Goal: Find contact information: Find contact information

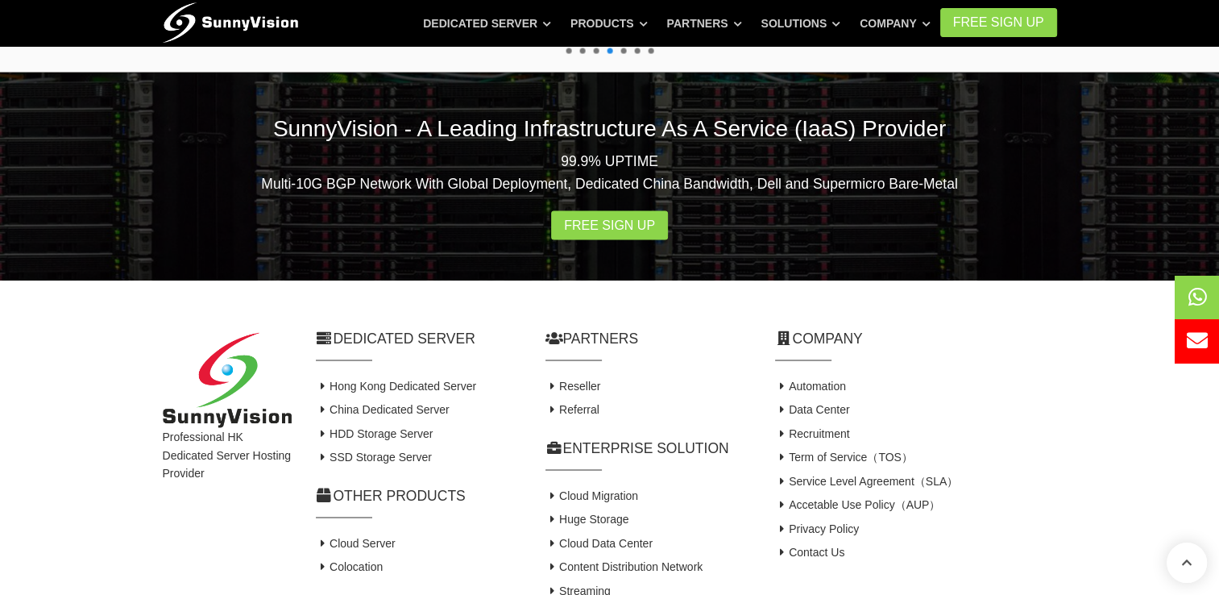
scroll to position [3171, 0]
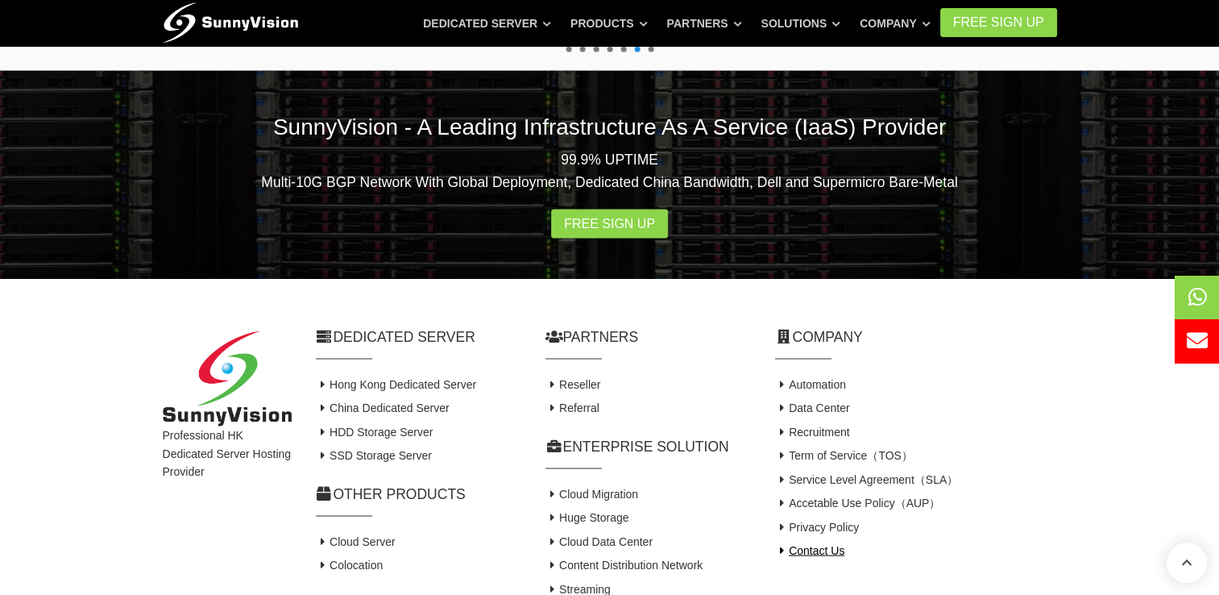
click at [832, 544] on link "Contact Us" at bounding box center [810, 550] width 70 height 13
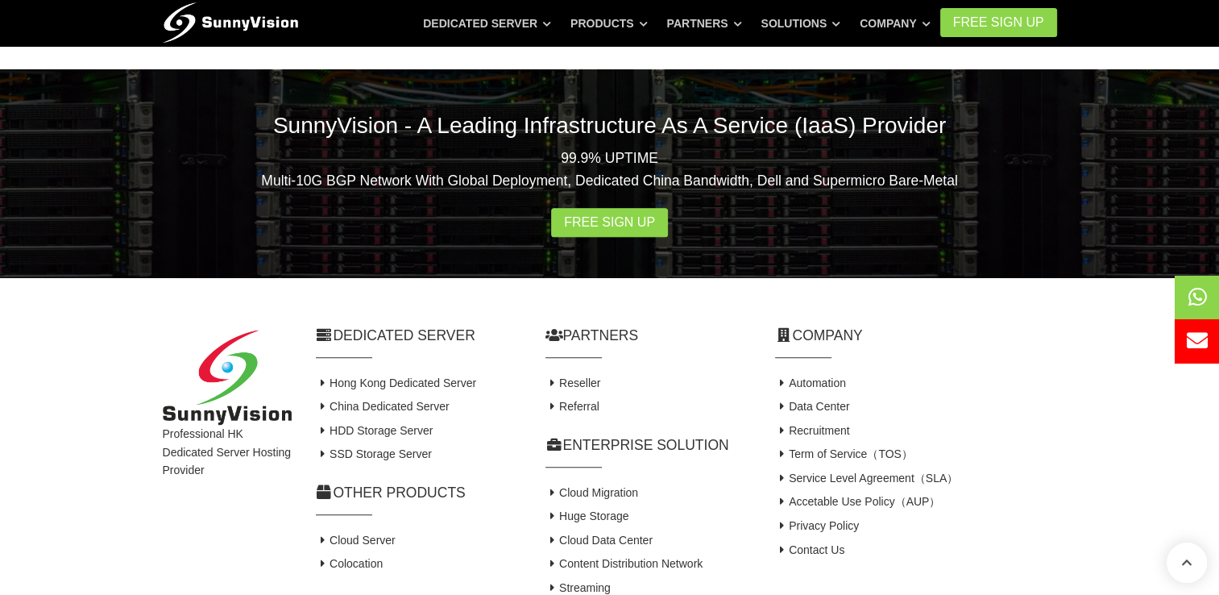
scroll to position [1128, 0]
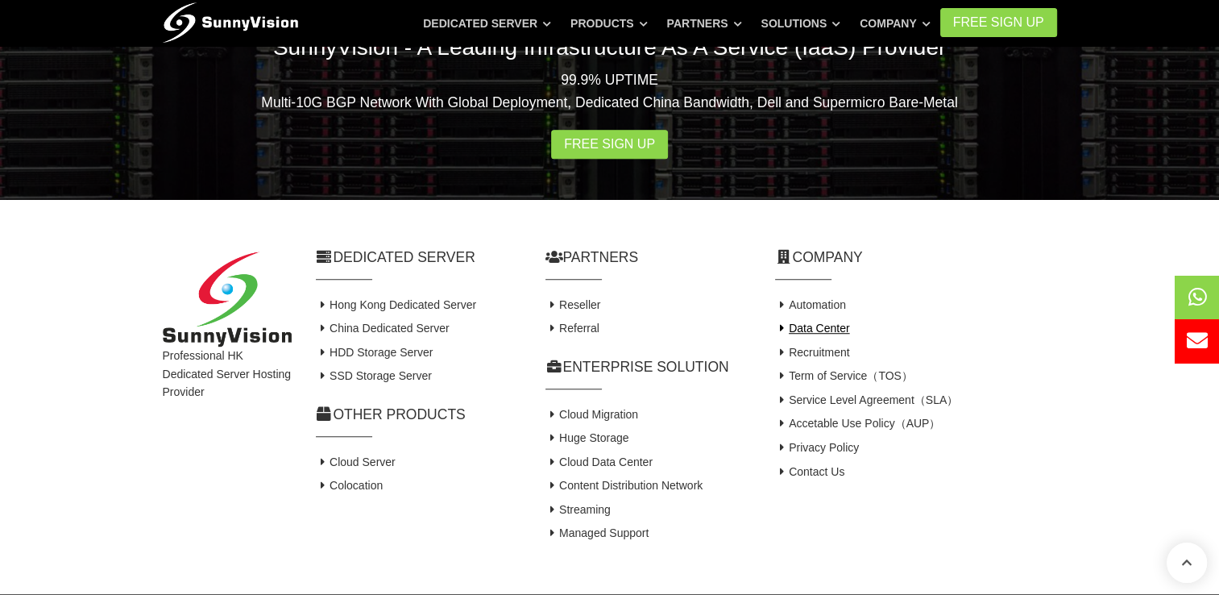
click at [823, 325] on link "Data Center" at bounding box center [812, 328] width 75 height 13
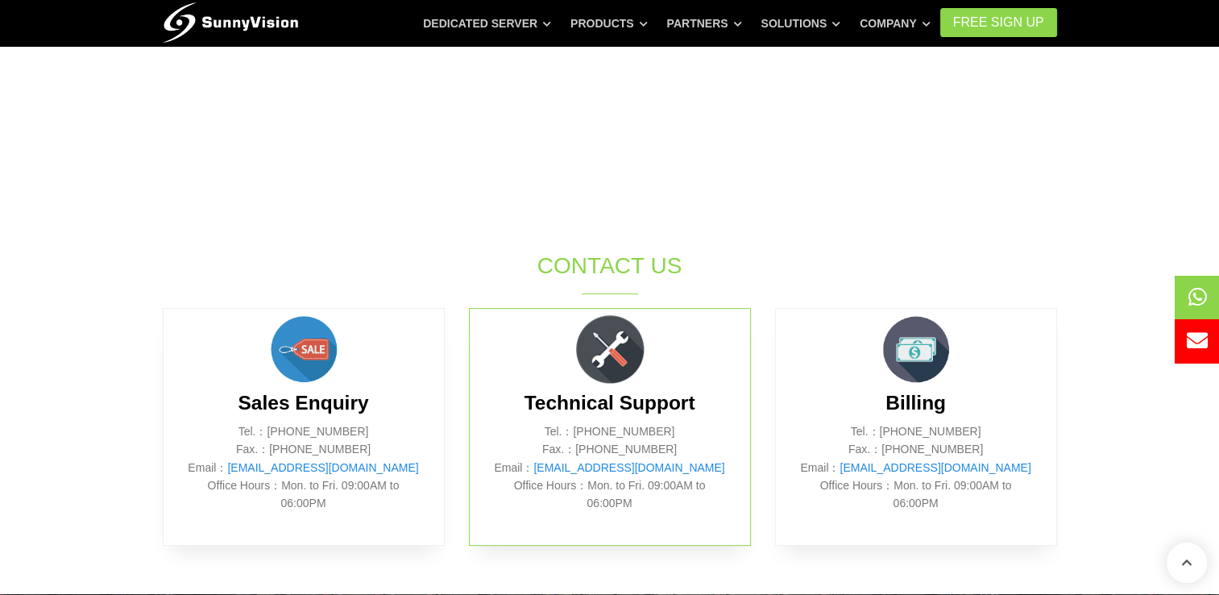
scroll to position [645, 0]
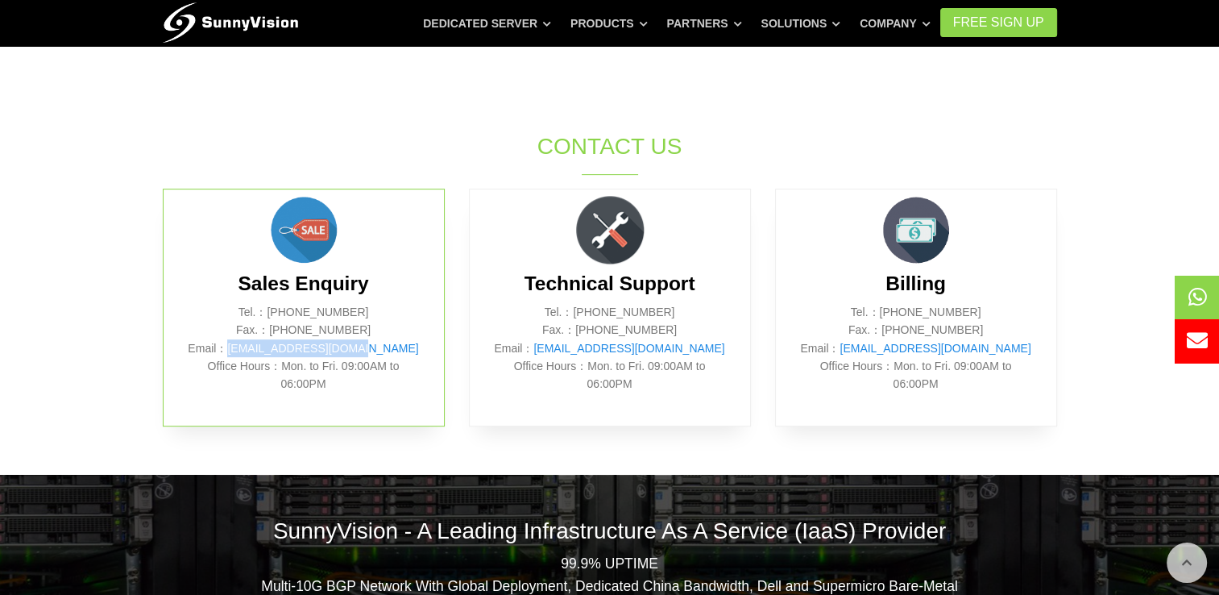
drag, startPoint x: 401, startPoint y: 350, endPoint x: 258, endPoint y: 346, distance: 143.5
click at [258, 346] on p "Tel.：(852) 2802 0308 Fax.：(852) 2802 0098 Email： sales@sunnyvision.com Office H…" at bounding box center [304, 348] width 232 height 90
copy link "[EMAIL_ADDRESS][DOMAIN_NAME]"
